Goal: Task Accomplishment & Management: Manage account settings

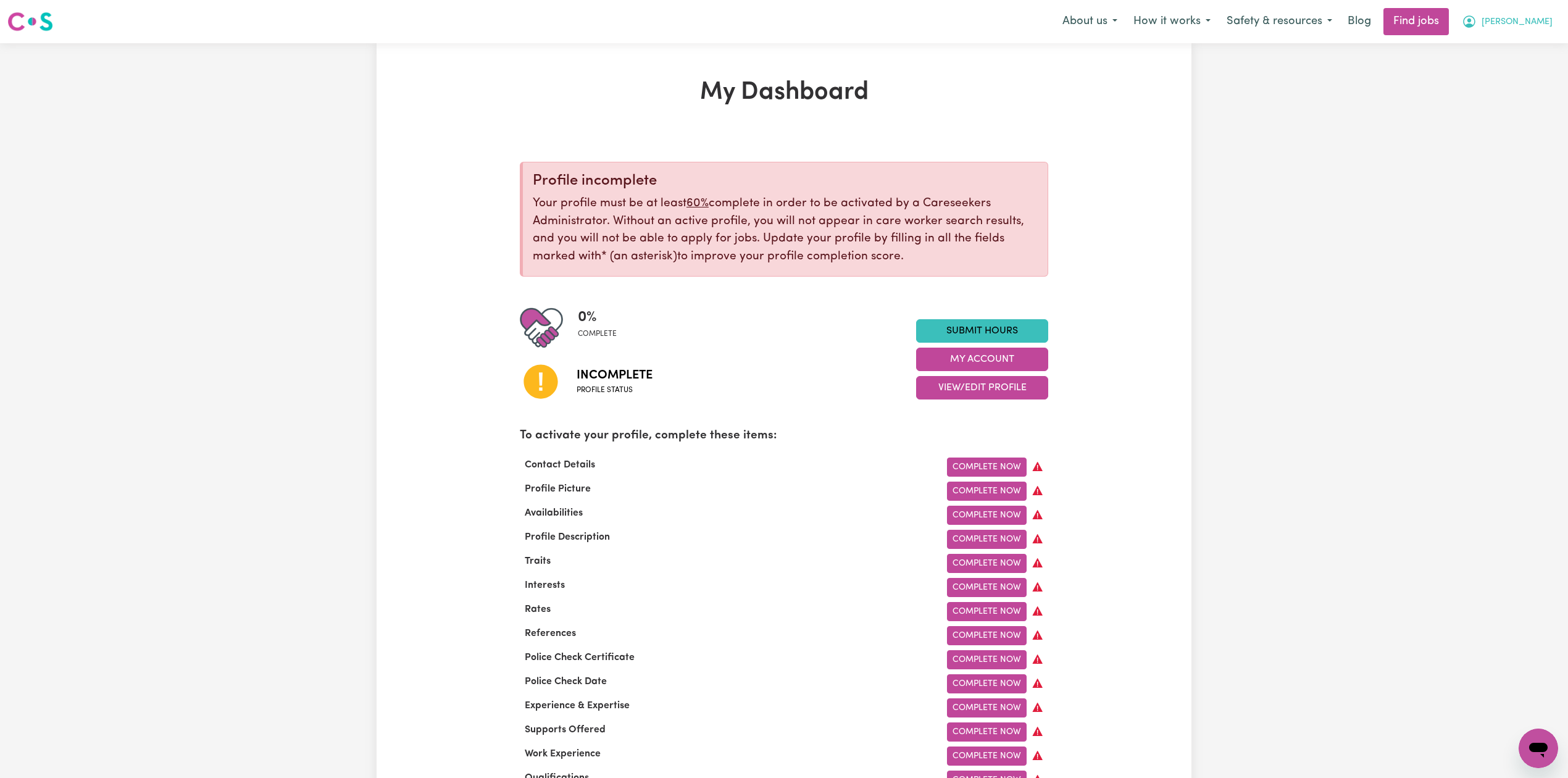
click at [1534, 32] on button "[PERSON_NAME]" at bounding box center [1507, 22] width 107 height 26
click at [1508, 95] on link "Logout" at bounding box center [1511, 95] width 97 height 24
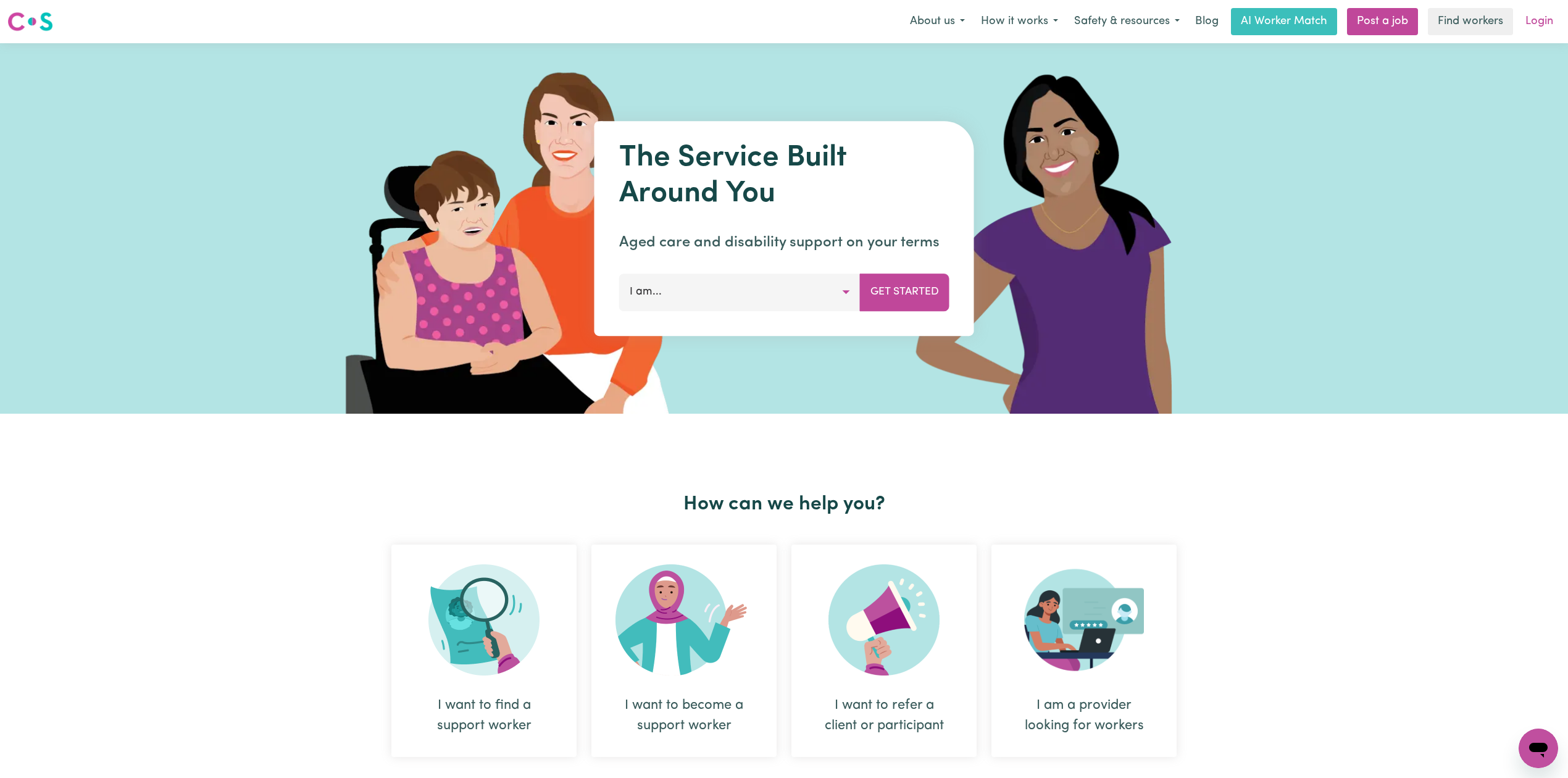
click at [1542, 26] on link "Login" at bounding box center [1539, 22] width 42 height 27
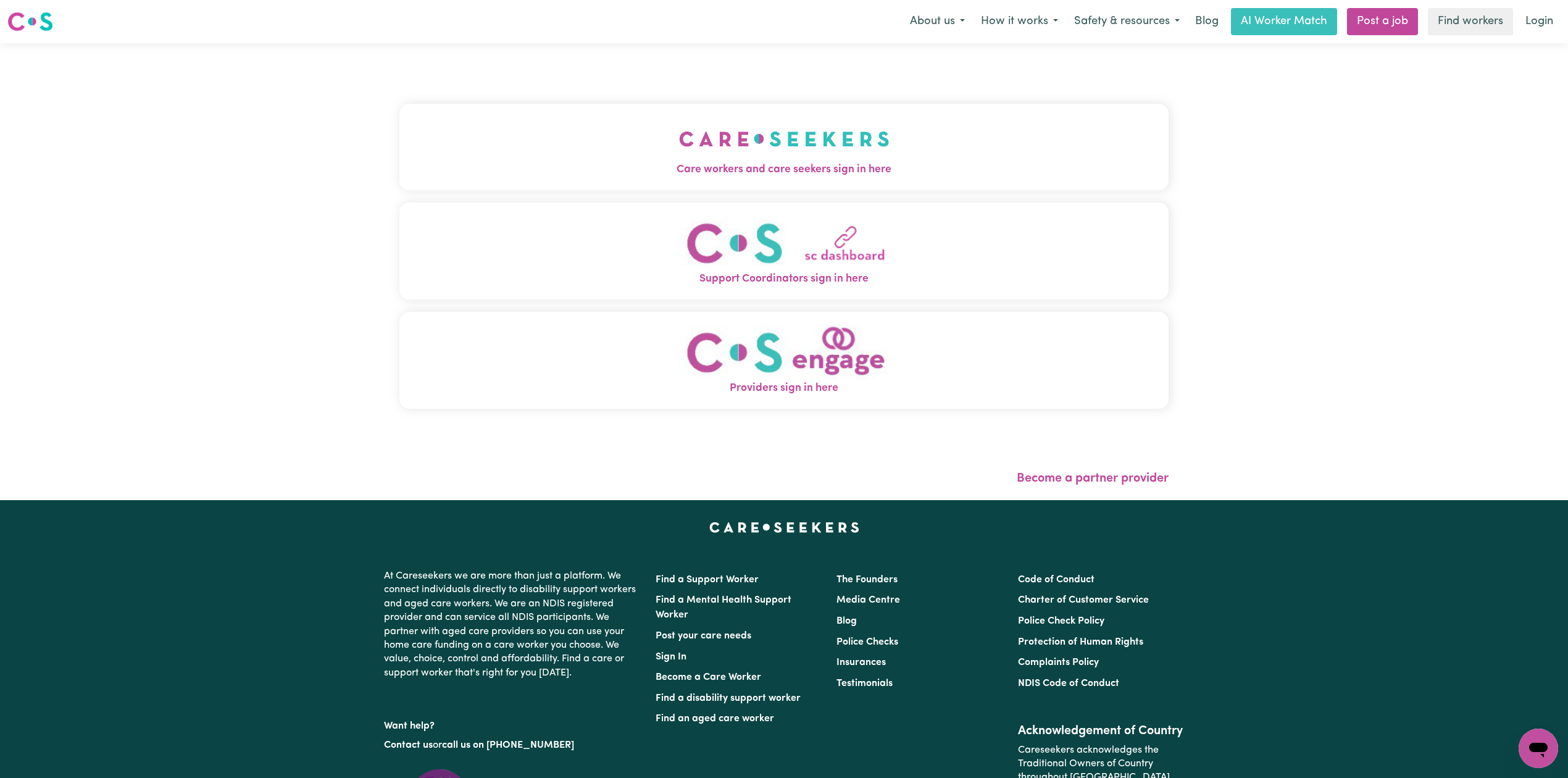
click at [543, 146] on button "Care workers and care seekers sign in here" at bounding box center [784, 147] width 769 height 86
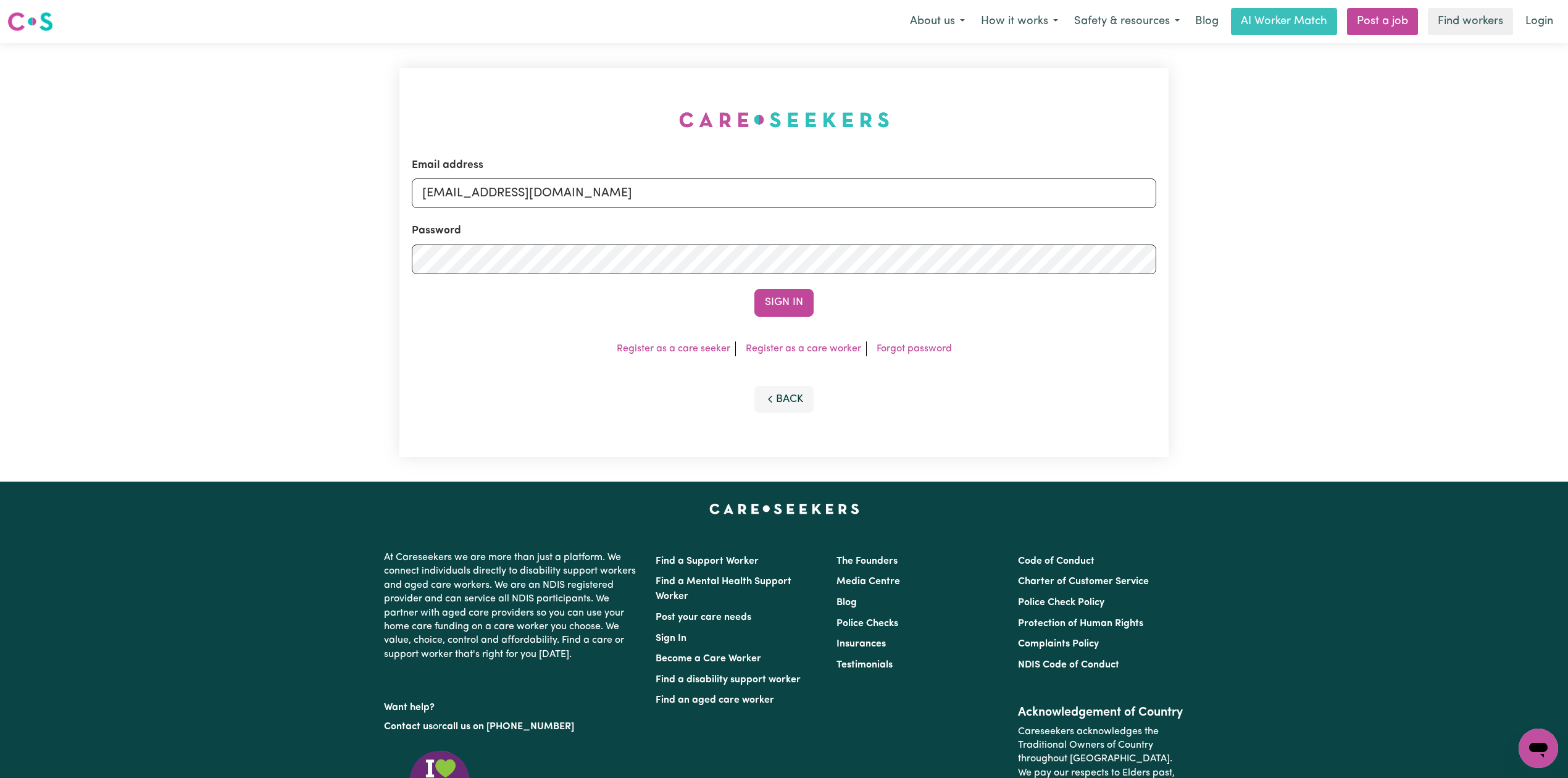
click at [582, 211] on form "Email address [EMAIL_ADDRESS][DOMAIN_NAME] Password Sign In" at bounding box center [784, 237] width 744 height 160
drag, startPoint x: 572, startPoint y: 194, endPoint x: 563, endPoint y: 205, distance: 14.2
click at [571, 196] on input "[EMAIL_ADDRESS][DOMAIN_NAME]" at bounding box center [784, 193] width 744 height 29
drag, startPoint x: 487, startPoint y: 189, endPoint x: 794, endPoint y: 225, distance: 309.1
click at [806, 211] on form "Email address Superuser~[EMAIL_ADDRESS][DOMAIN_NAME] Password Sign In" at bounding box center [784, 237] width 744 height 160
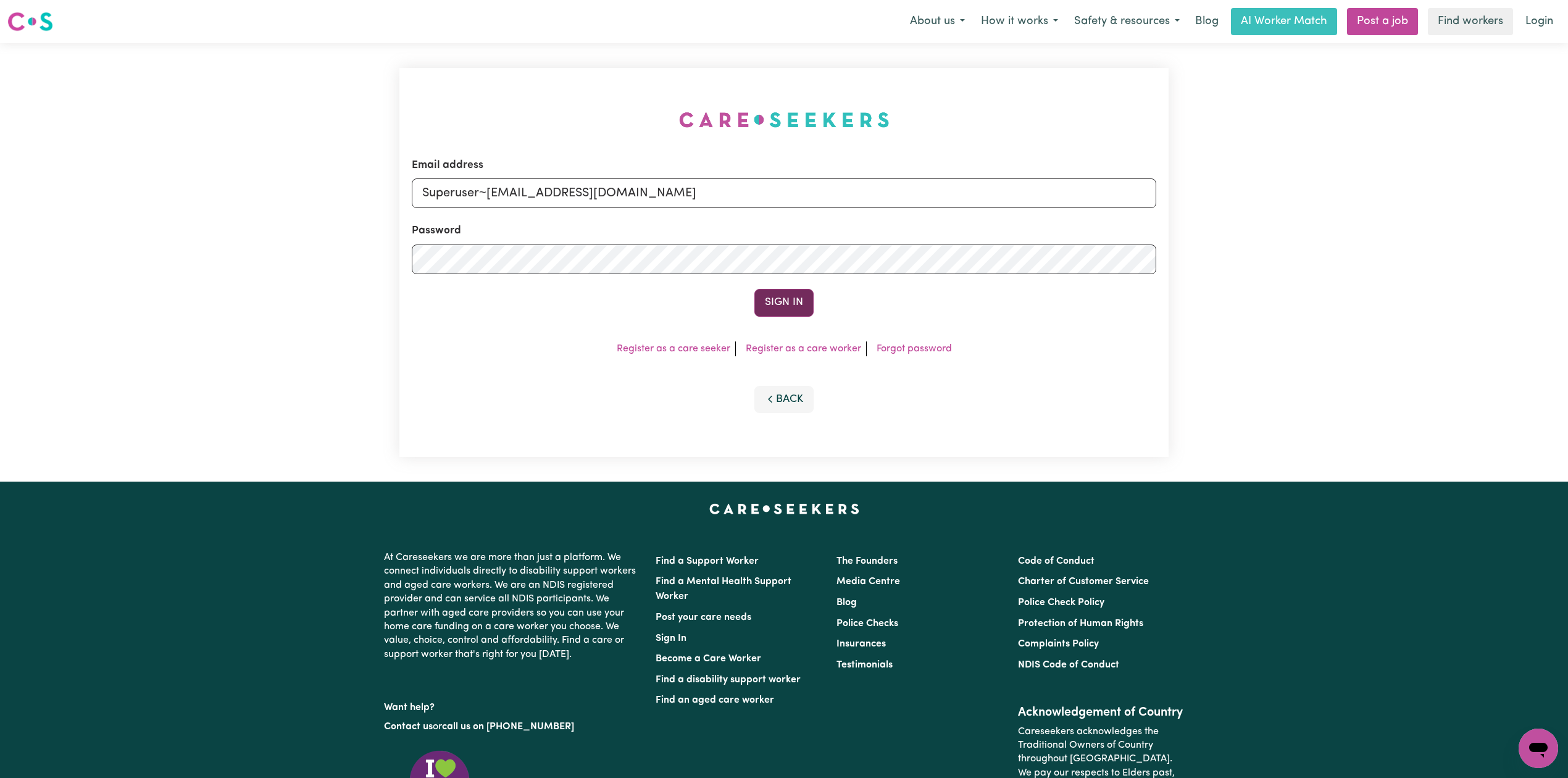
type input "Superuser~[EMAIL_ADDRESS][DOMAIN_NAME]"
click at [776, 297] on button "Sign In" at bounding box center [784, 303] width 59 height 27
